Goal: Task Accomplishment & Management: Complete application form

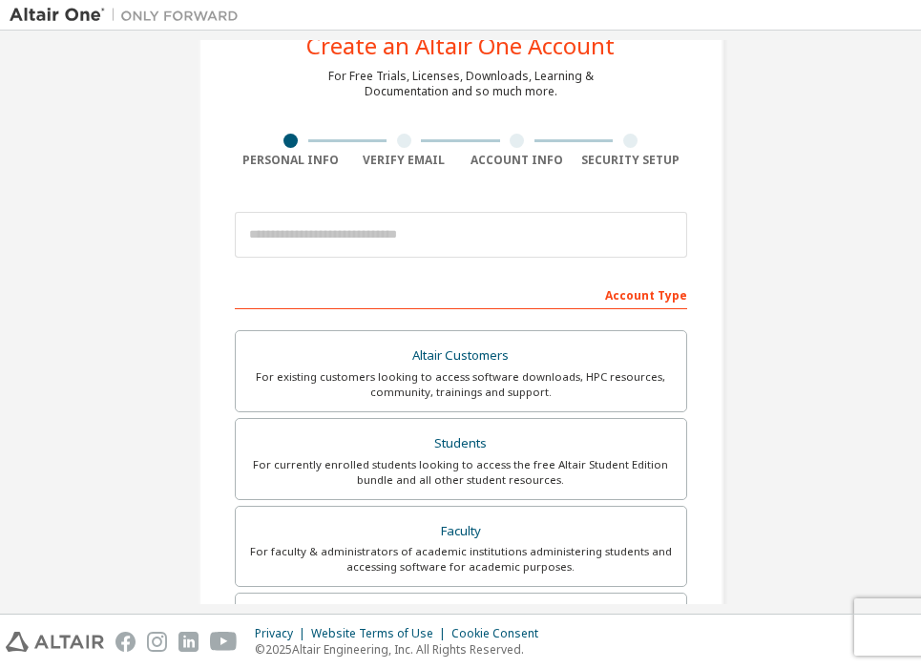
scroll to position [66, 0]
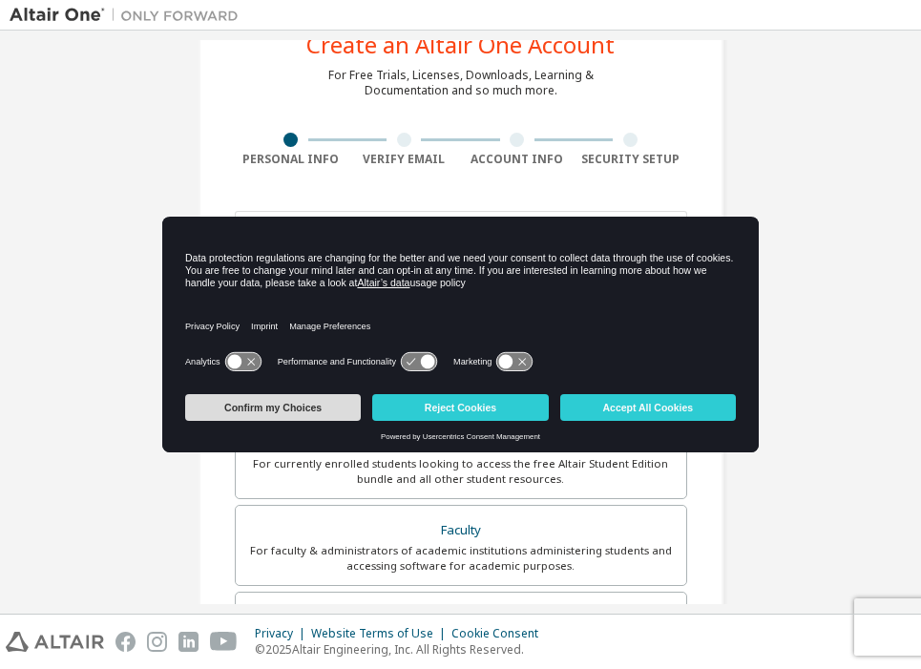
click at [316, 408] on button "Confirm my Choices" at bounding box center [273, 407] width 176 height 27
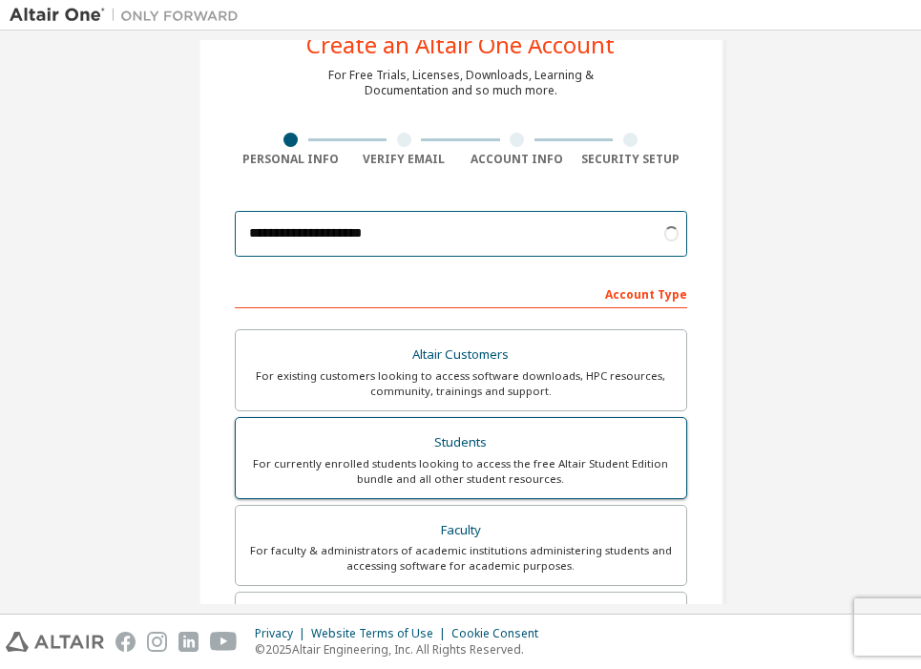
type input "**********"
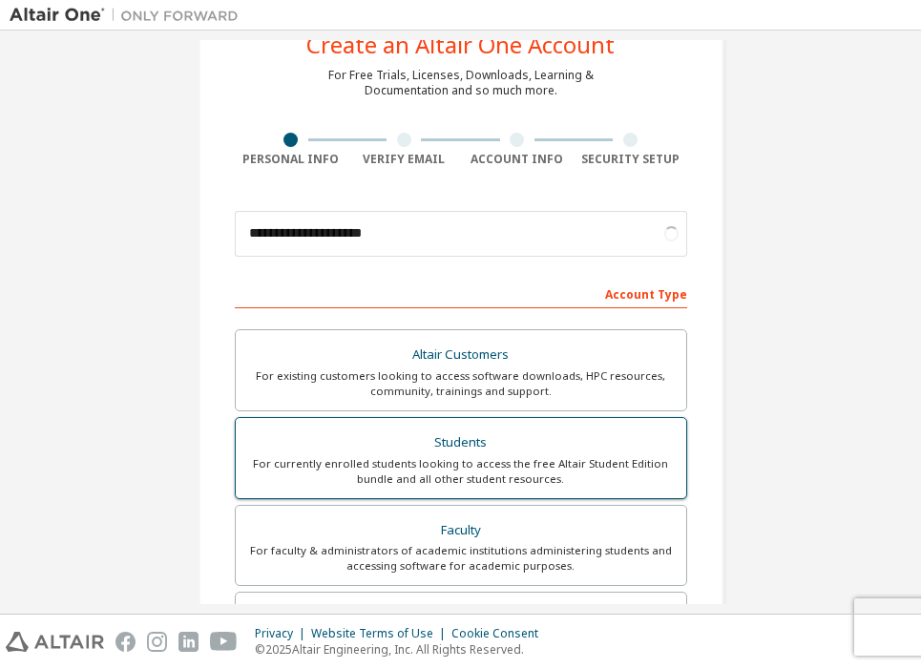
click at [387, 452] on div "Students" at bounding box center [461, 442] width 428 height 27
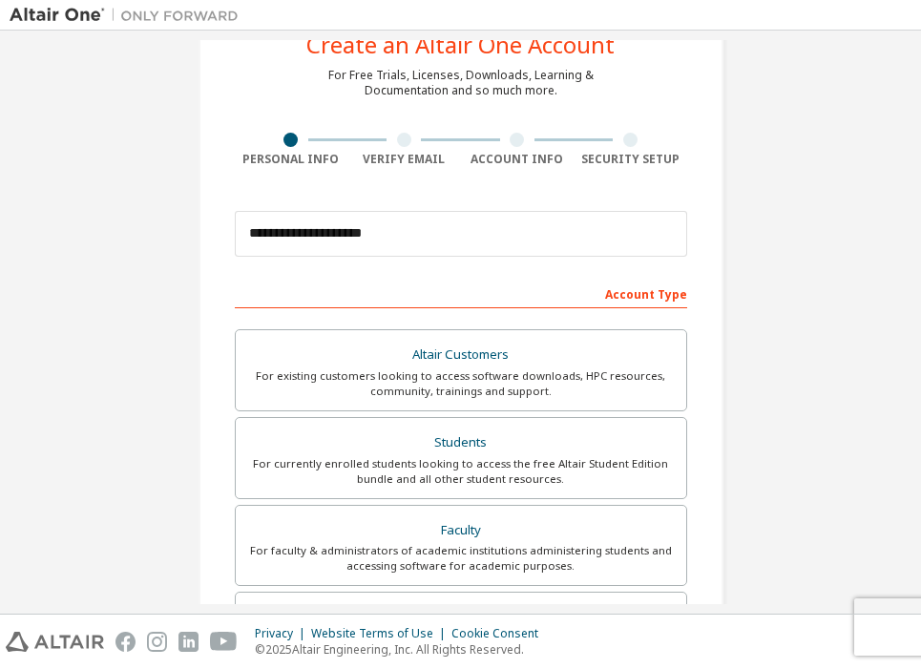
click at [455, 290] on div "Account Type" at bounding box center [461, 293] width 452 height 31
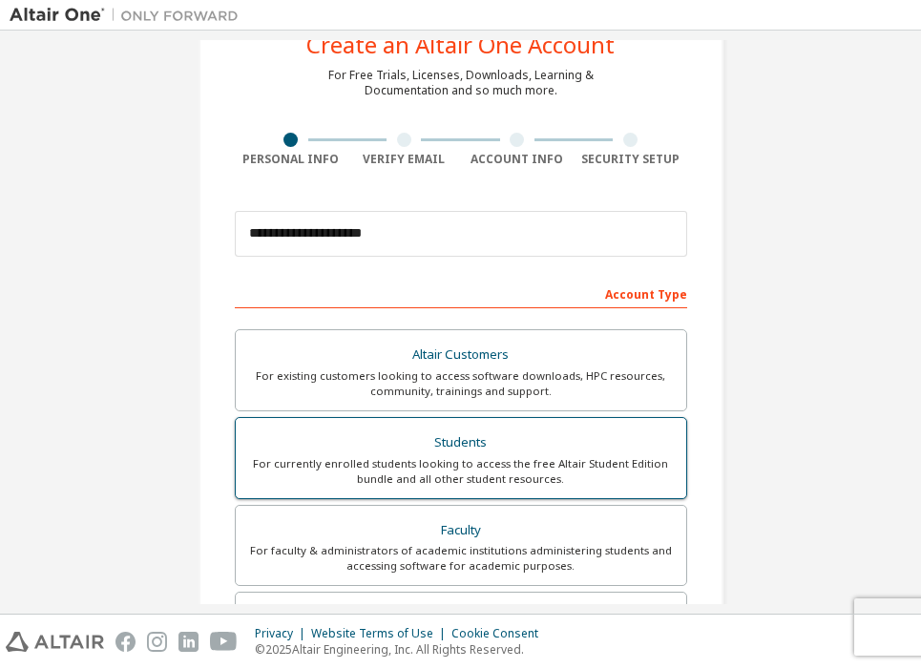
click at [415, 468] on div "For currently enrolled students looking to access the free Altair Student Editi…" at bounding box center [461, 471] width 428 height 31
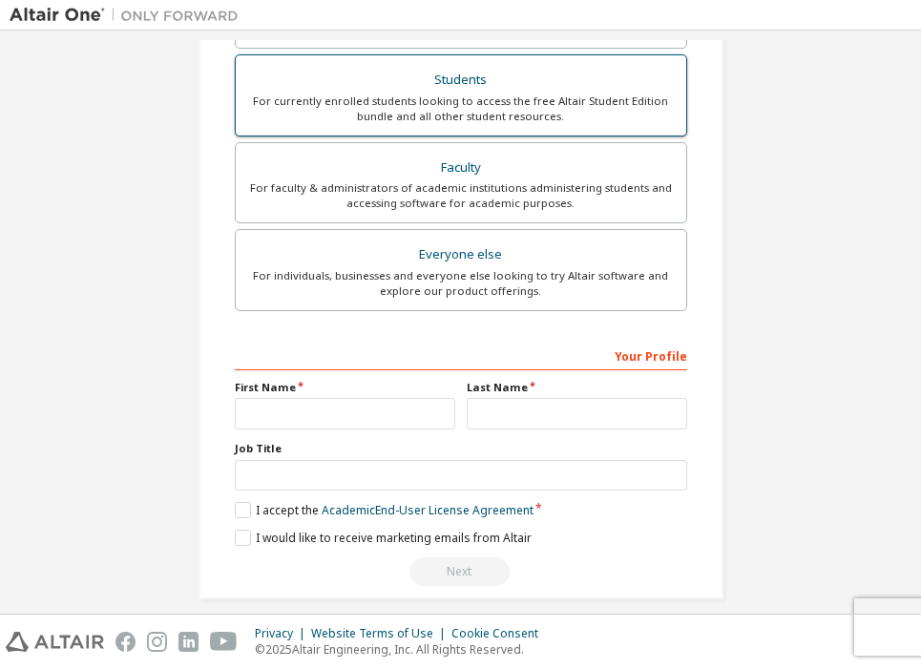
scroll to position [452, 0]
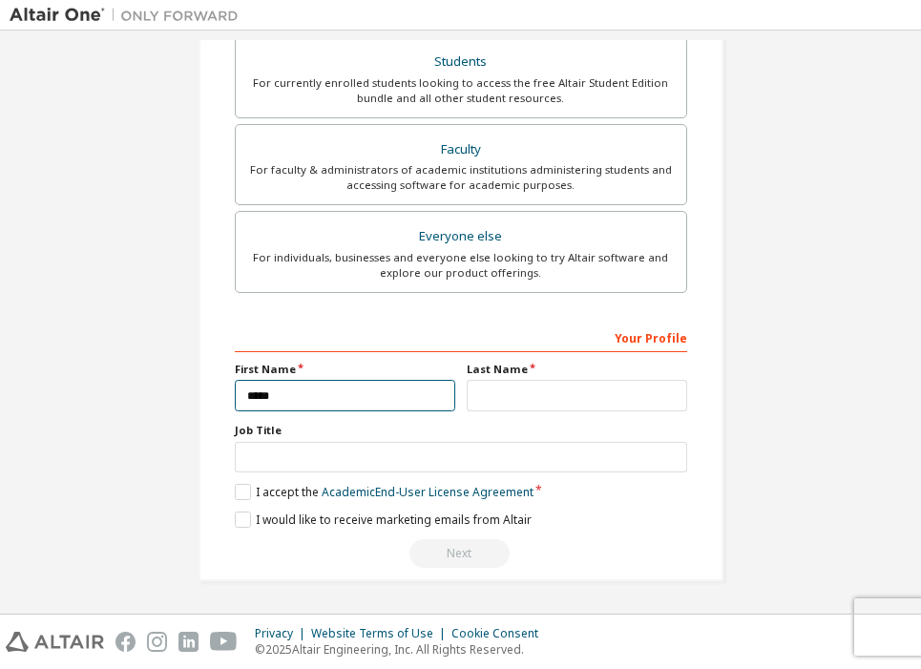
type input "*****"
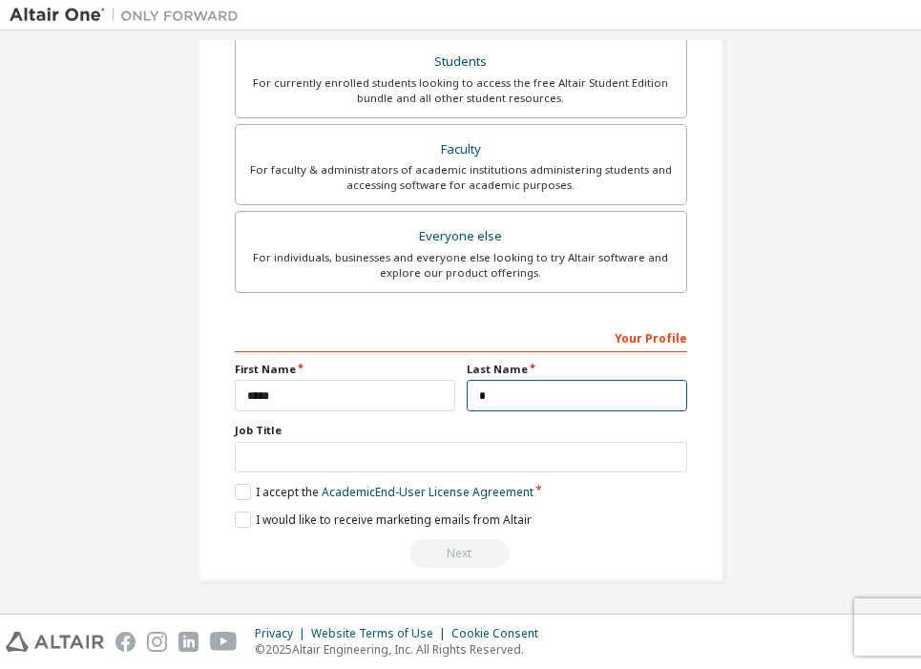
scroll to position [449, 0]
type input "**"
click at [235, 492] on label "I accept the Academic End-User License Agreement" at bounding box center [384, 492] width 299 height 16
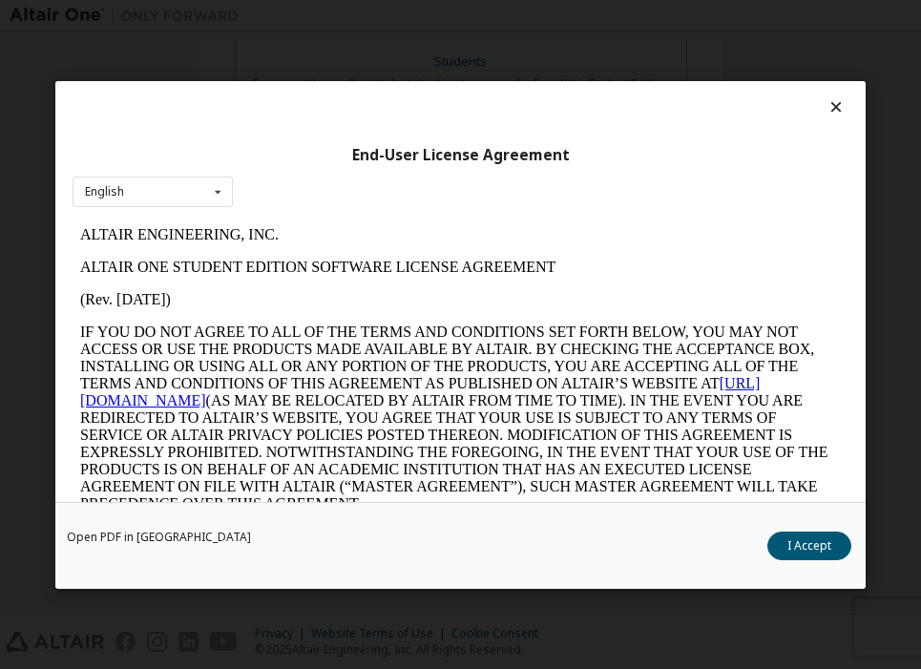
scroll to position [0, 0]
click at [806, 548] on button "I Accept" at bounding box center [809, 545] width 84 height 29
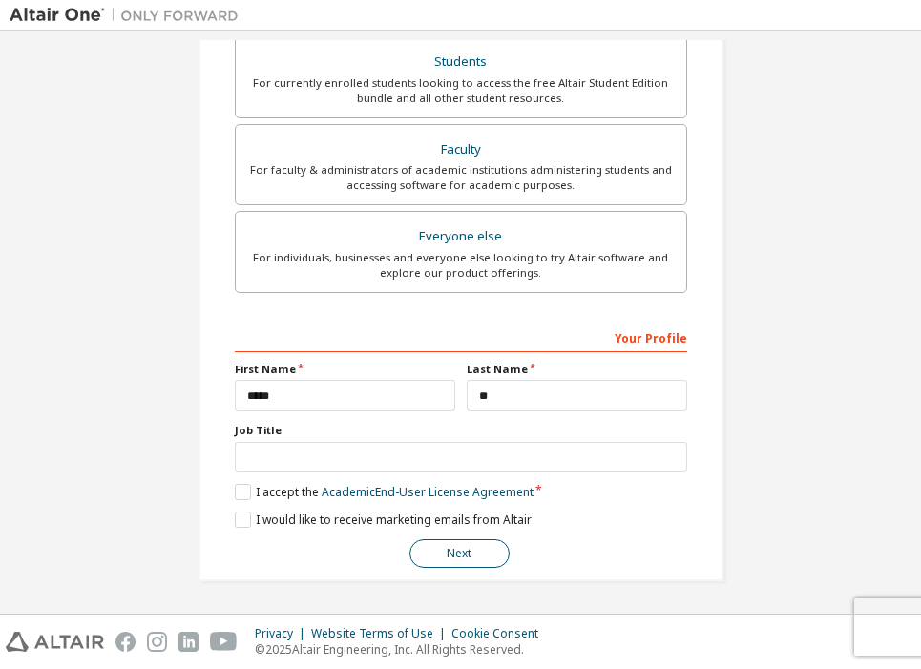
click at [449, 550] on button "Next" at bounding box center [459, 553] width 100 height 29
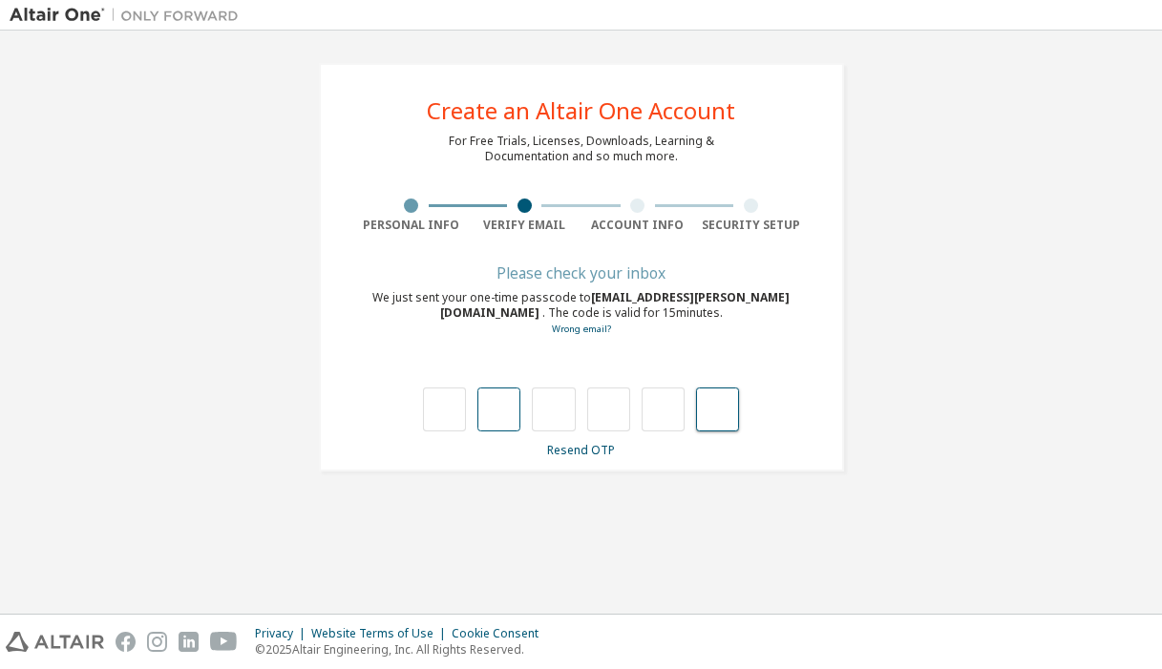
paste input "*"
type input "*"
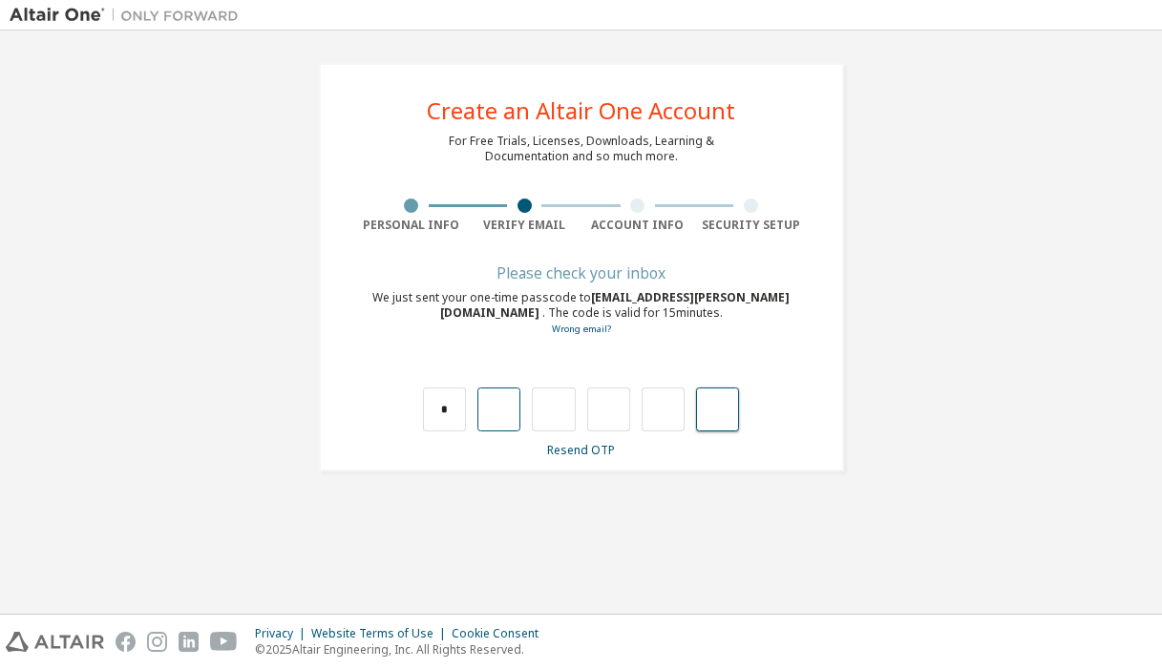
type input "*"
